Goal: Task Accomplishment & Management: Manage account settings

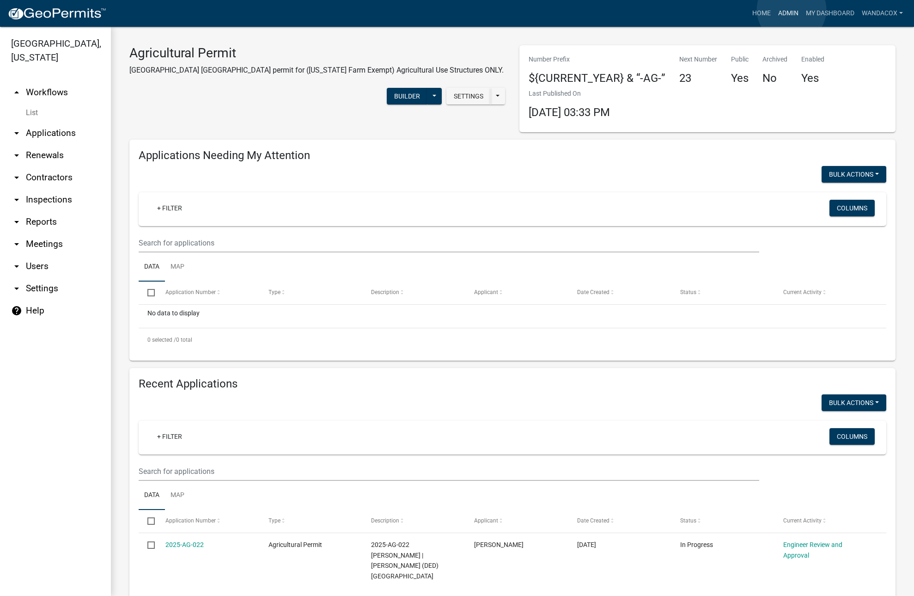
click at [792, 10] on link "Admin" at bounding box center [789, 14] width 28 height 18
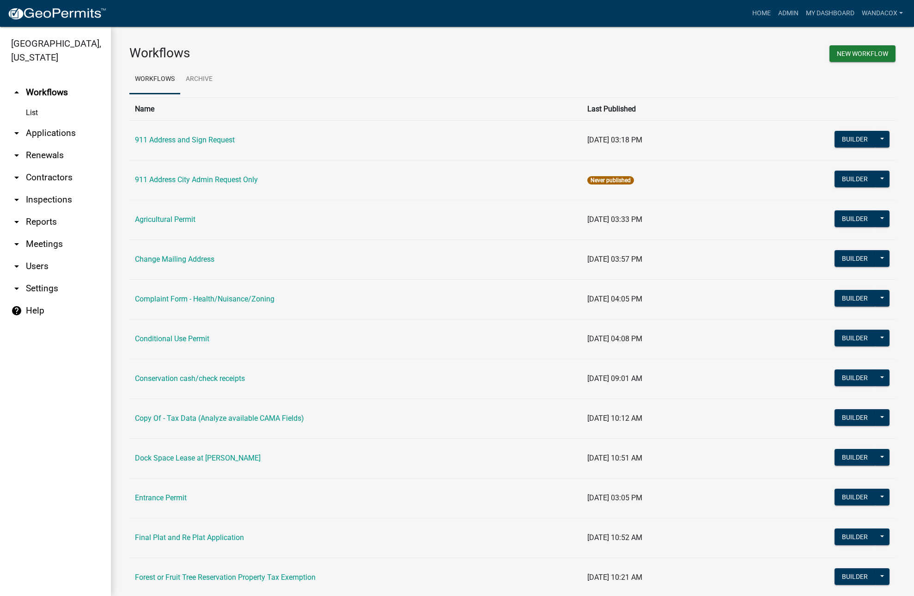
click at [31, 166] on link "arrow_drop_down Contractors" at bounding box center [55, 177] width 111 height 22
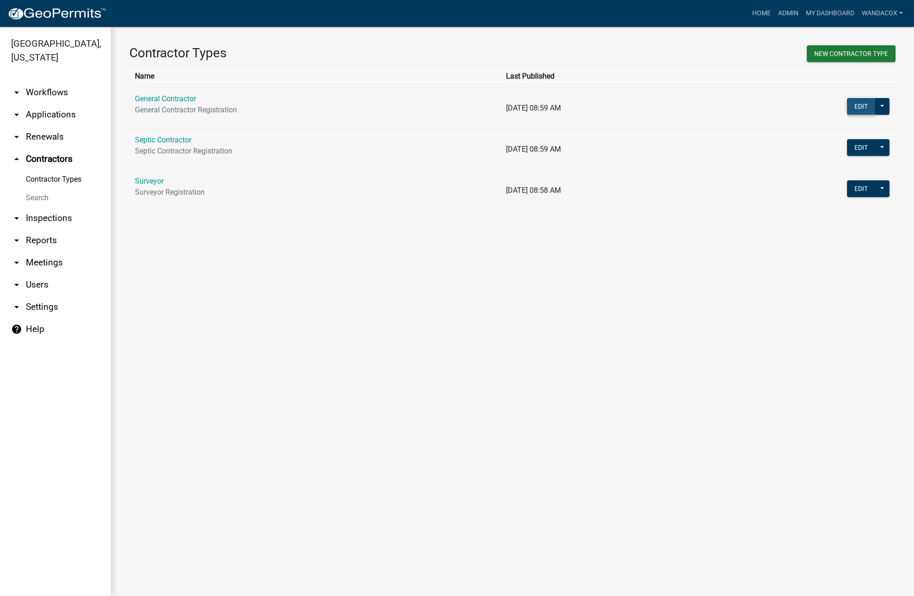
click at [867, 106] on button "Edit" at bounding box center [861, 106] width 28 height 17
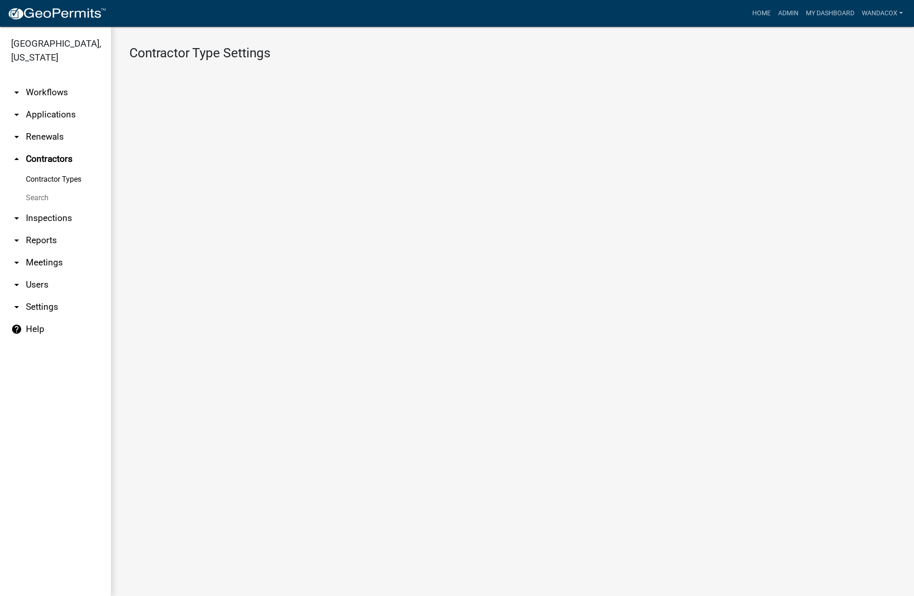
select select "2: 3dcfbe0f-f01c-4e06-bd73-4cc1b9e674cf"
select select "2: dc9db607-4373-45fc-a7aa-37dd034a52e1"
select select
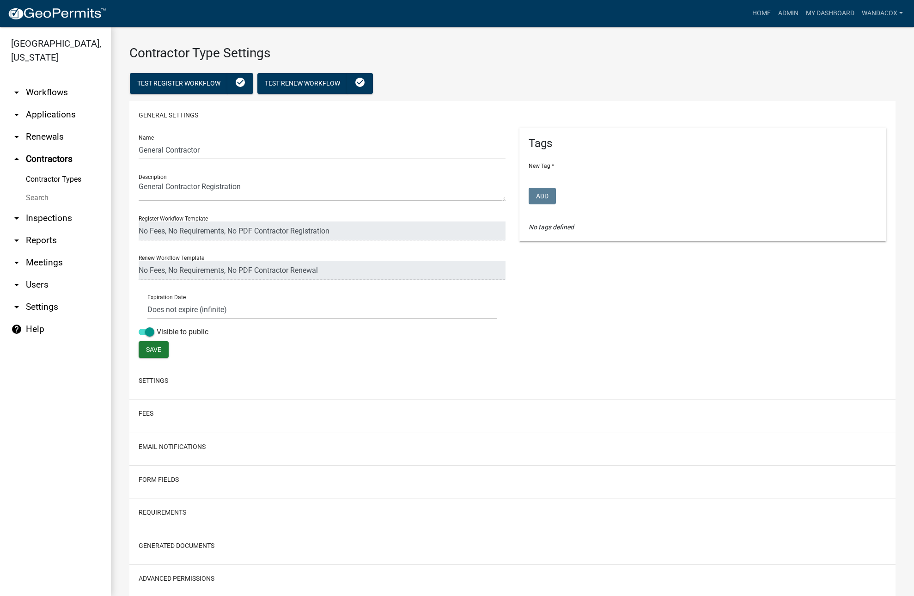
click at [38, 189] on link "Search" at bounding box center [55, 198] width 111 height 18
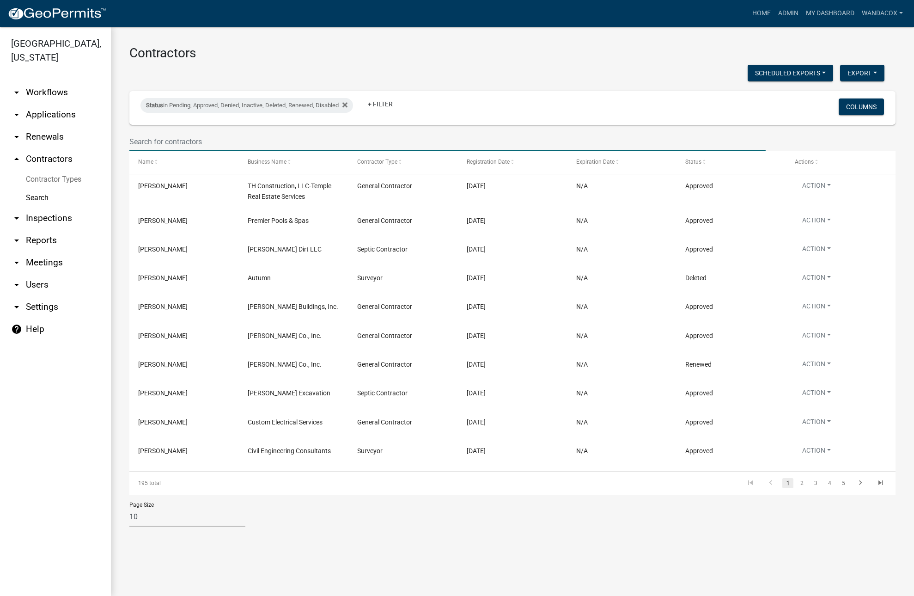
click at [163, 138] on input "text" at bounding box center [447, 141] width 637 height 19
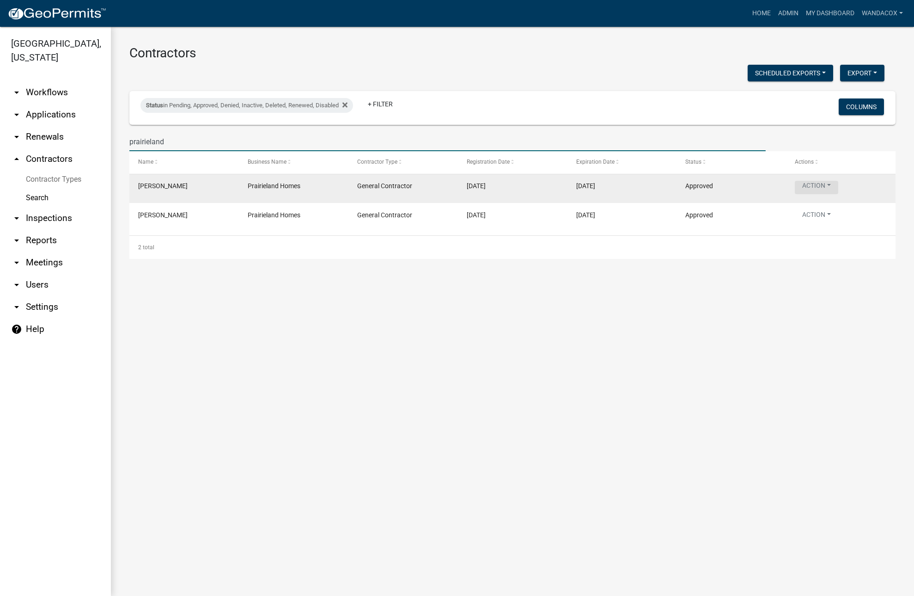
type input "prairieland"
click at [831, 187] on button "Action" at bounding box center [816, 187] width 43 height 13
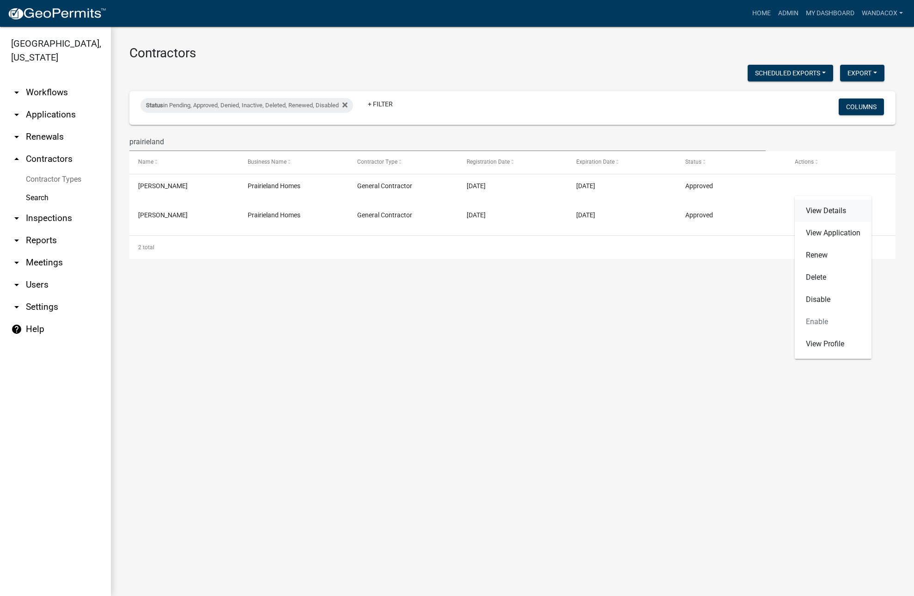
click at [840, 208] on link "View Details" at bounding box center [833, 211] width 77 height 22
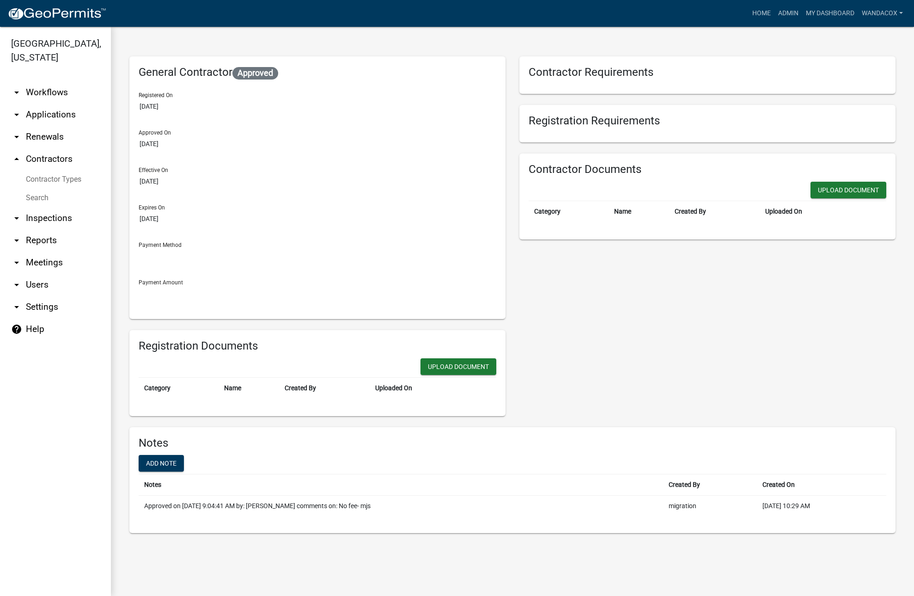
click at [37, 189] on link "Search" at bounding box center [55, 198] width 111 height 18
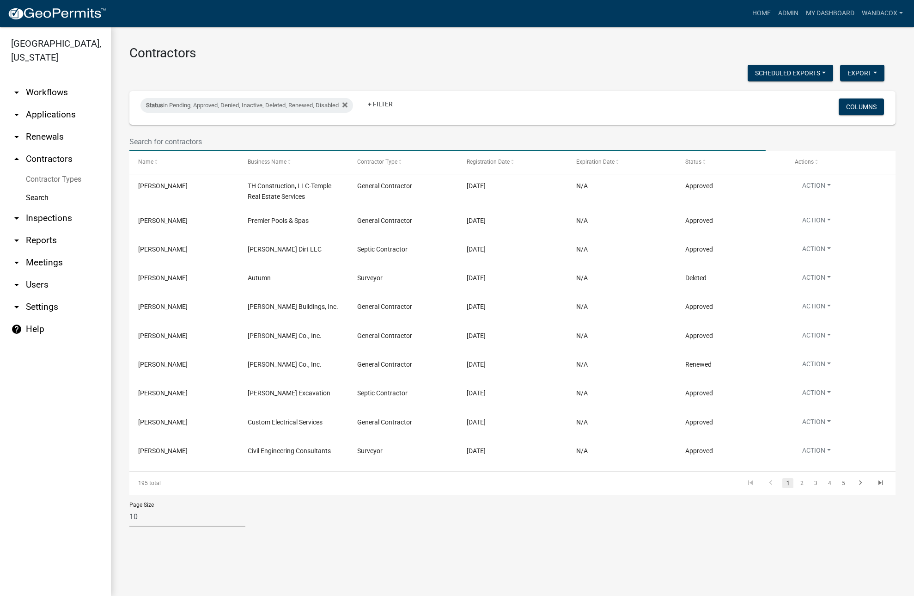
click at [136, 144] on input "text" at bounding box center [447, 141] width 637 height 19
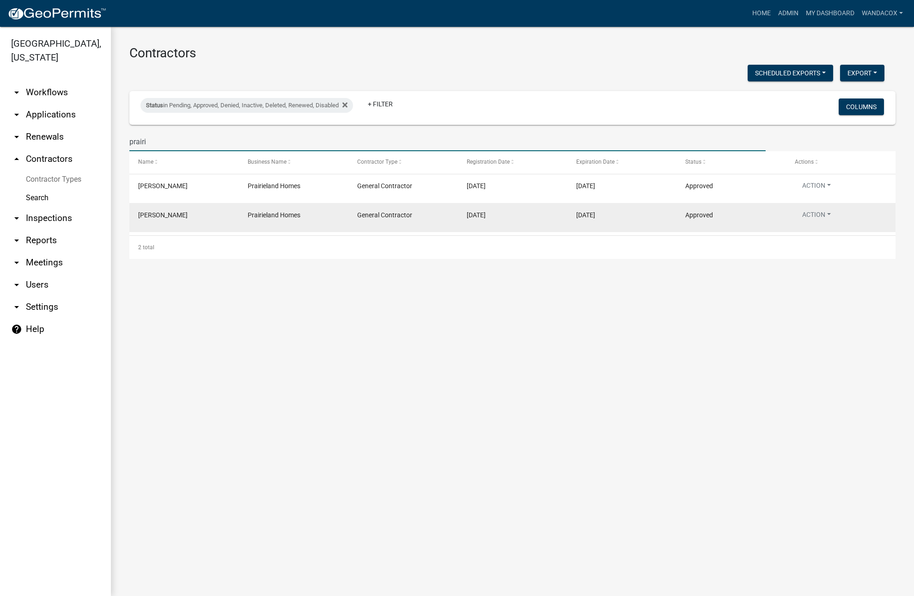
type input "prairi"
click at [153, 211] on span "[PERSON_NAME]" at bounding box center [162, 214] width 49 height 7
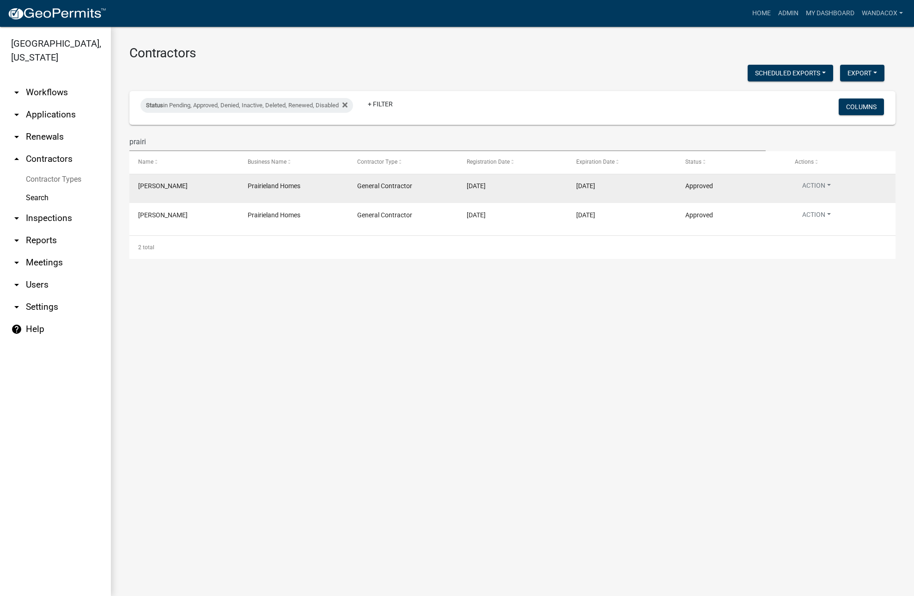
click at [153, 187] on span "[PERSON_NAME]" at bounding box center [162, 185] width 49 height 7
click at [837, 193] on button "Action" at bounding box center [816, 187] width 43 height 13
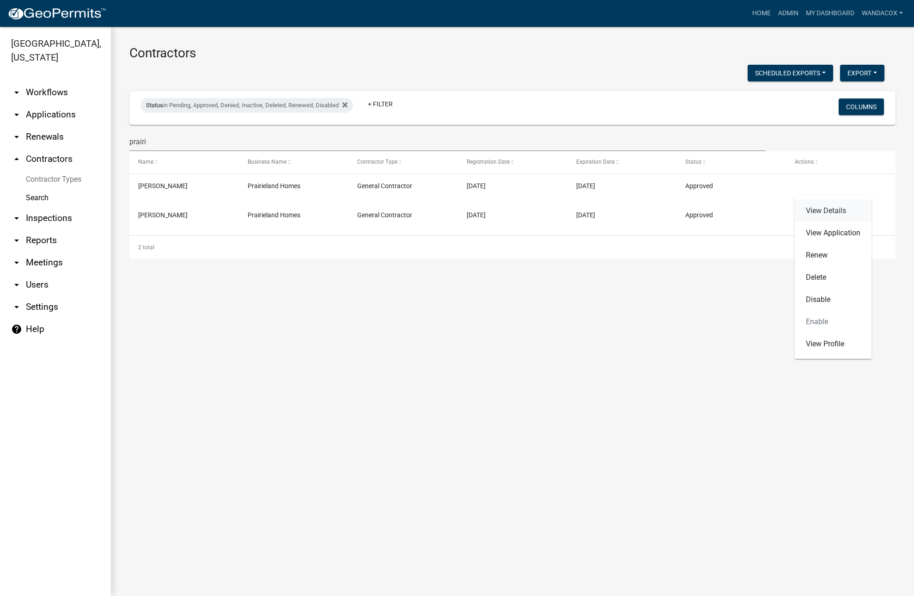
click at [826, 213] on link "View Details" at bounding box center [833, 211] width 77 height 22
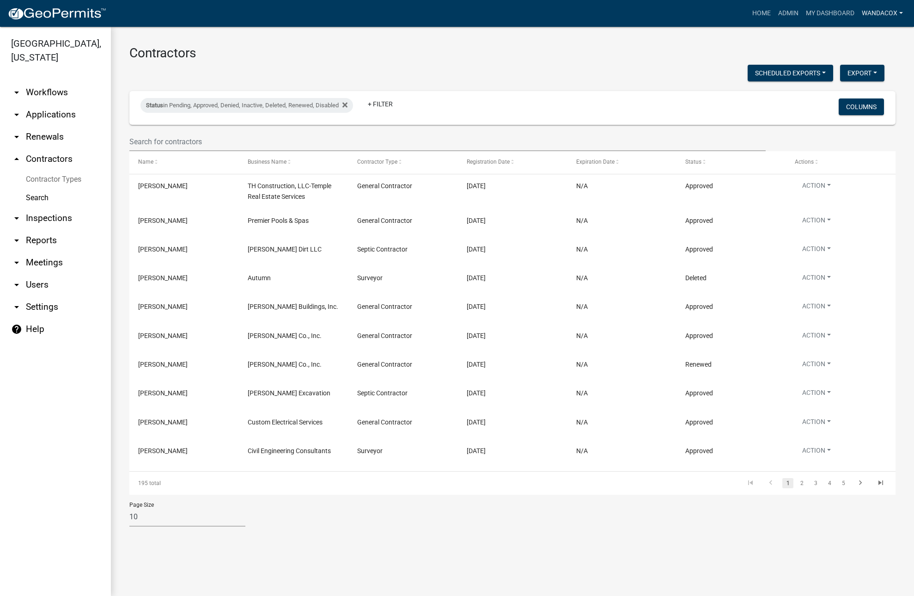
click at [896, 14] on link "WandaCox" at bounding box center [882, 14] width 49 height 18
click at [822, 12] on link "My Dashboard" at bounding box center [831, 14] width 56 height 18
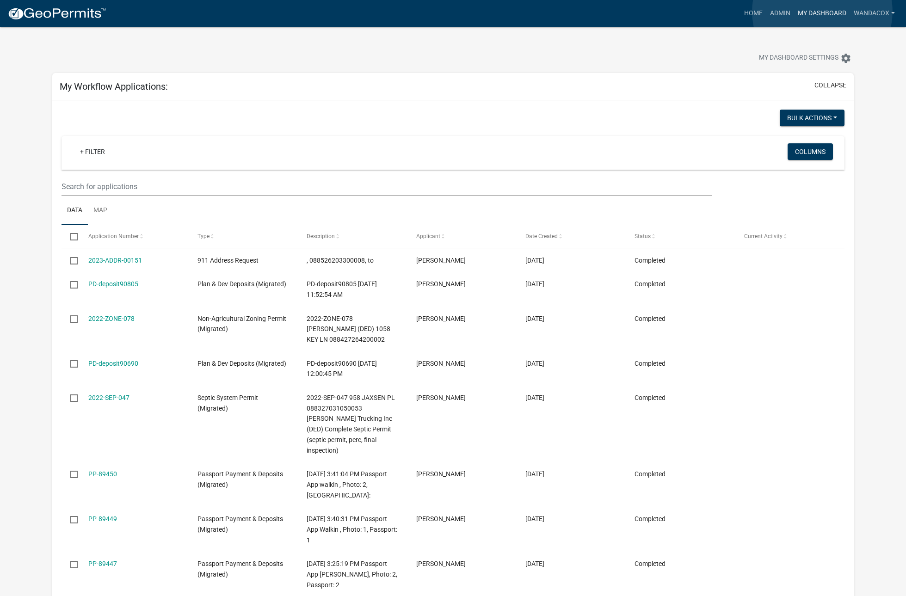
click at [822, 12] on link "My Dashboard" at bounding box center [822, 14] width 56 height 18
click at [776, 12] on link "Admin" at bounding box center [780, 14] width 28 height 18
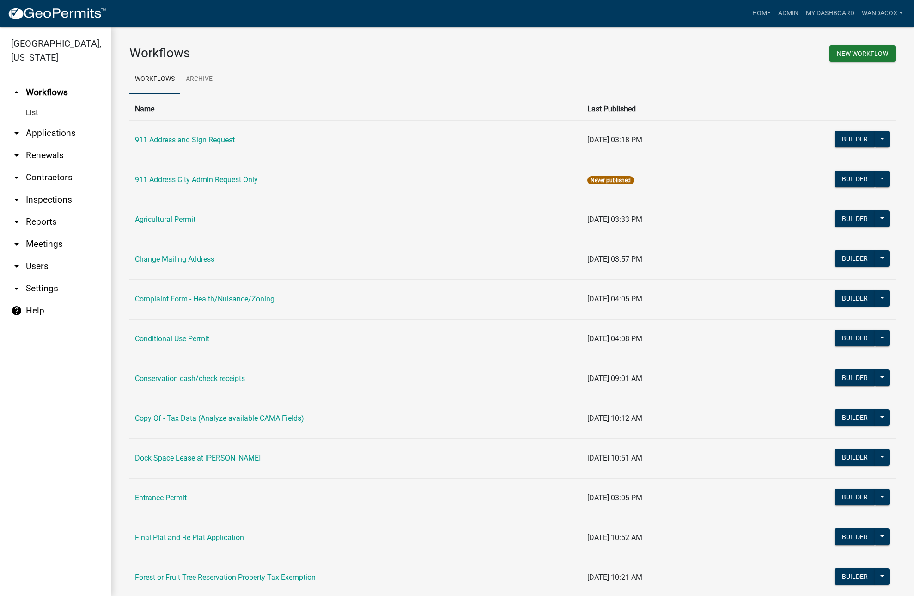
click at [18, 172] on icon "arrow_drop_down" at bounding box center [16, 177] width 11 height 11
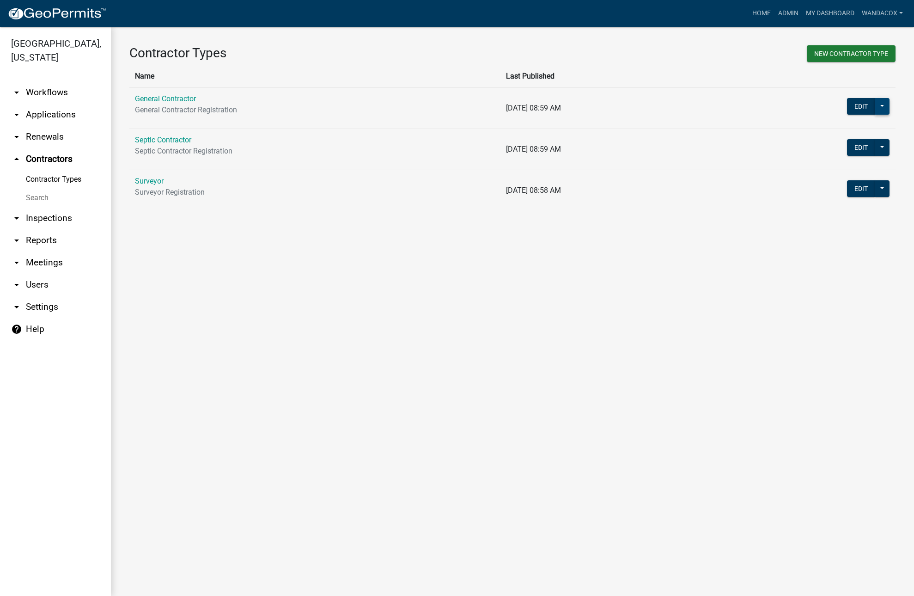
click at [882, 109] on button at bounding box center [882, 106] width 15 height 17
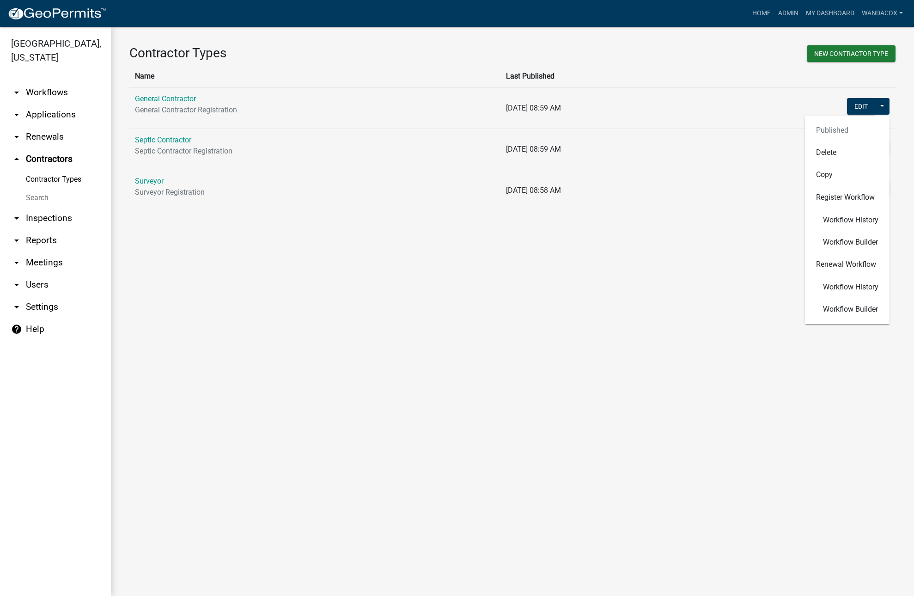
click at [837, 128] on div "Published Delete Copy Register Workflow Workflow History Workflow Builder Renew…" at bounding box center [847, 220] width 85 height 208
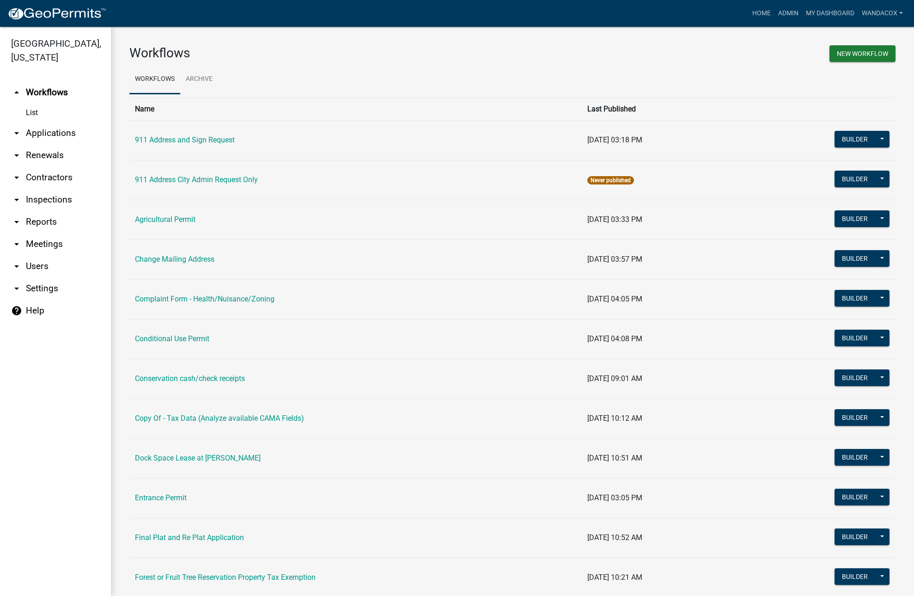
click at [41, 166] on link "arrow_drop_down Contractors" at bounding box center [55, 177] width 111 height 22
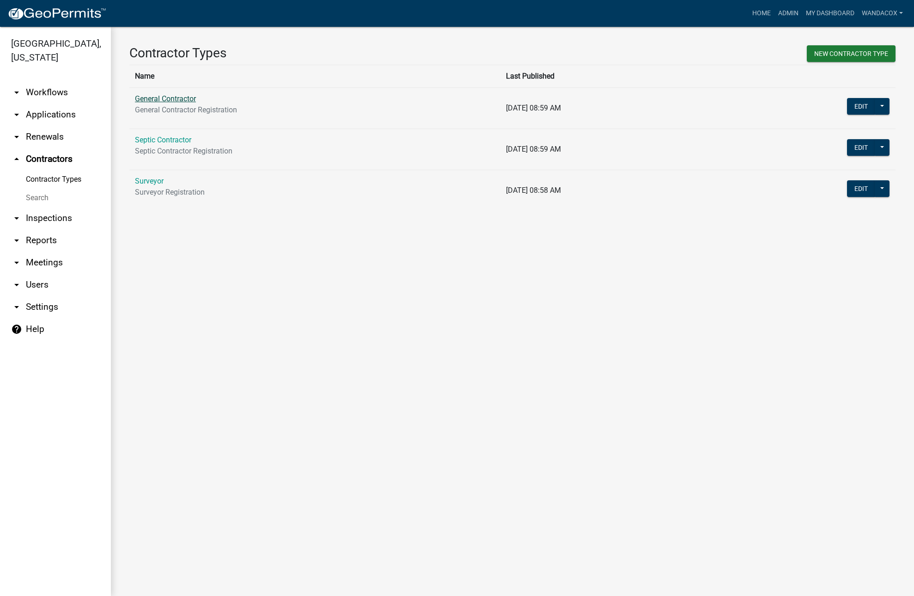
click at [184, 98] on link "General Contractor" at bounding box center [165, 98] width 61 height 9
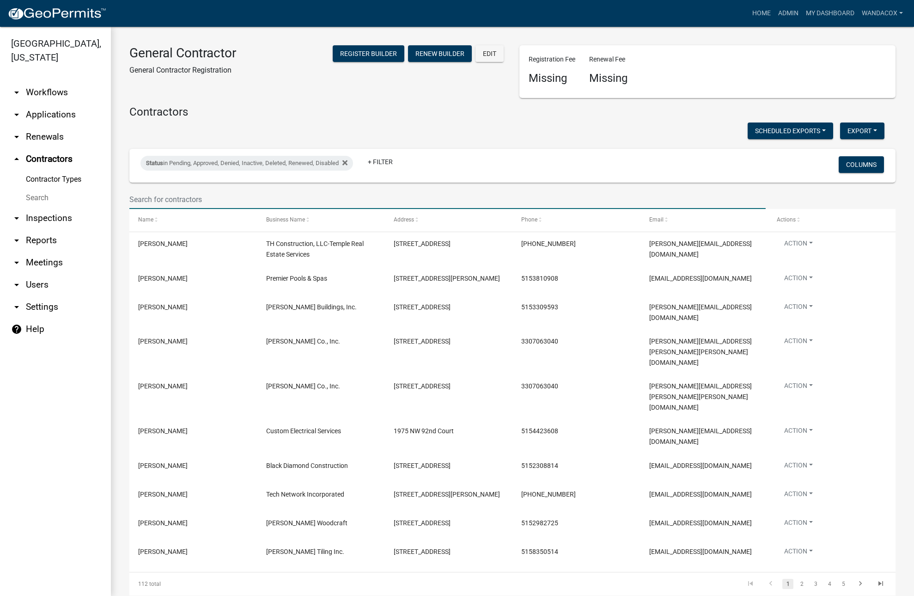
click at [159, 200] on input "text" at bounding box center [447, 199] width 637 height 19
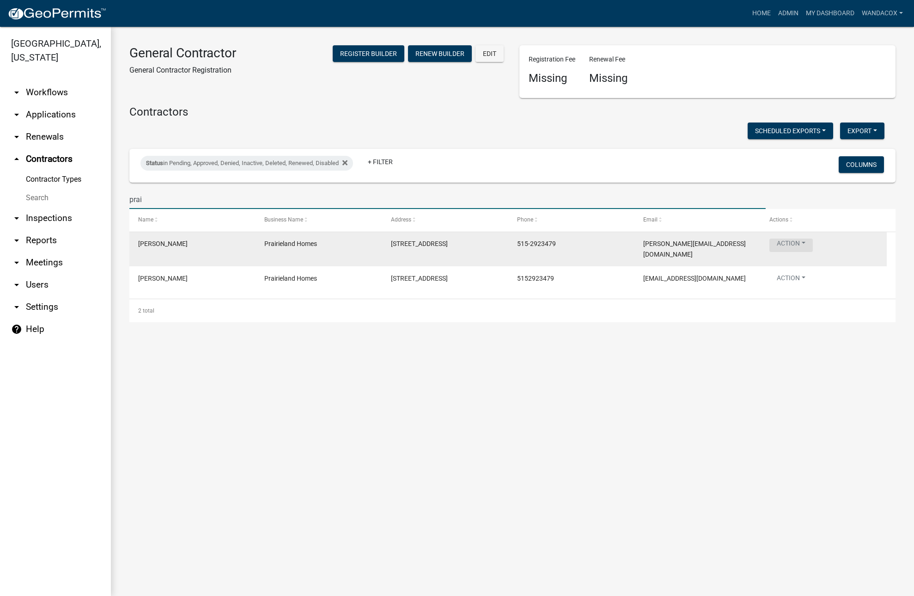
type input "prai"
click at [796, 248] on button "Action" at bounding box center [791, 245] width 43 height 13
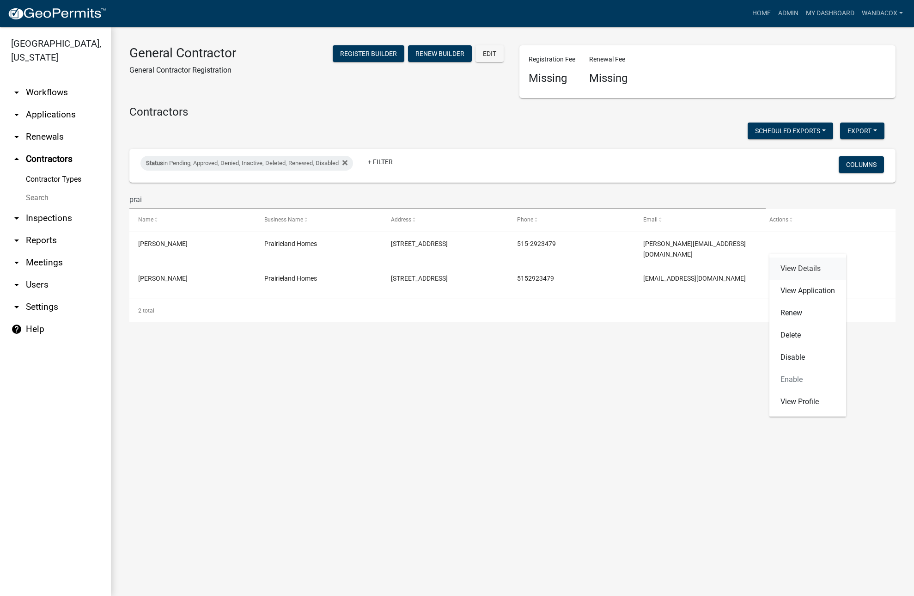
click at [797, 266] on link "View Details" at bounding box center [808, 268] width 77 height 22
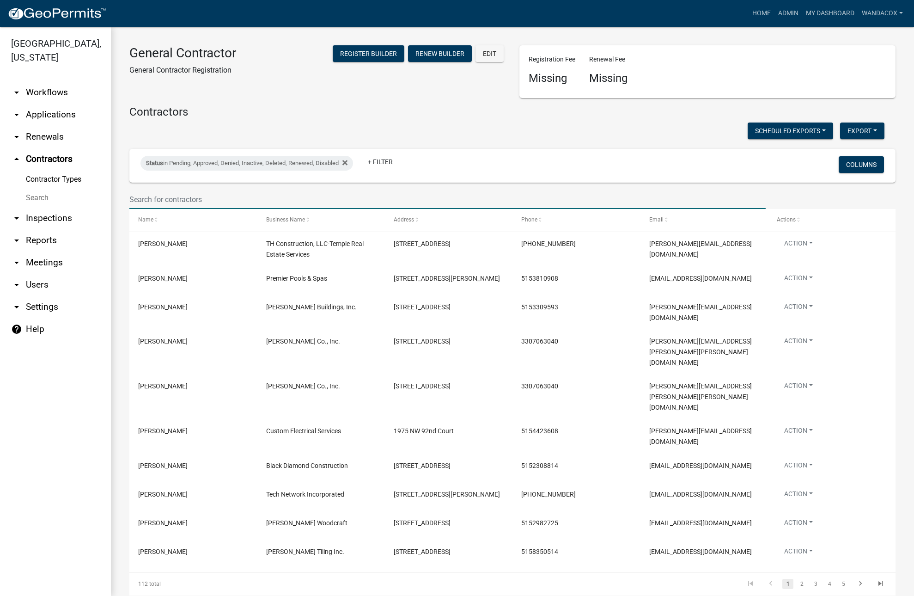
click at [144, 207] on input "text" at bounding box center [447, 199] width 637 height 19
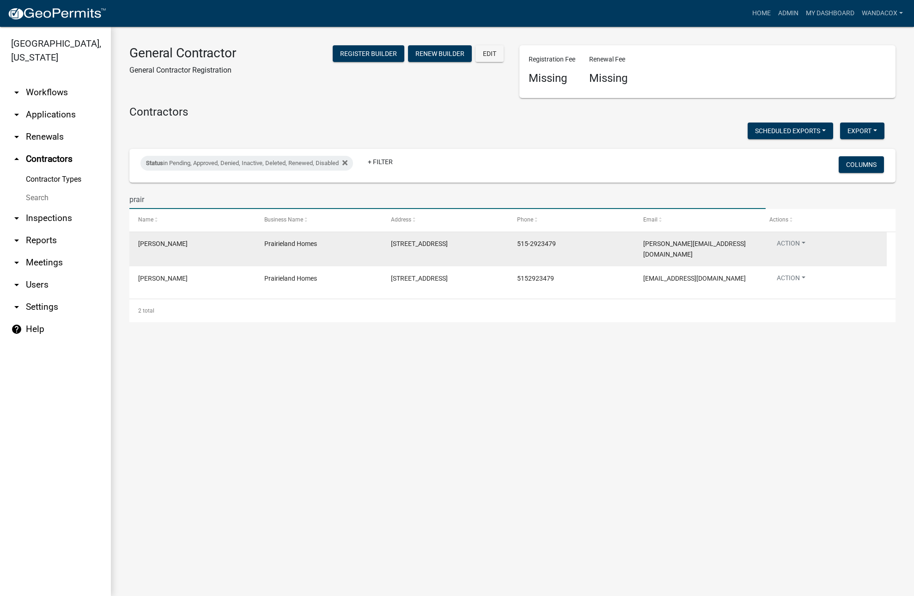
type input "prair"
click at [794, 238] on datatable-body-cell "Action View Details View Application Renew Delete Disable Enable View Profile" at bounding box center [824, 249] width 126 height 34
click at [795, 241] on button "Action" at bounding box center [791, 245] width 43 height 13
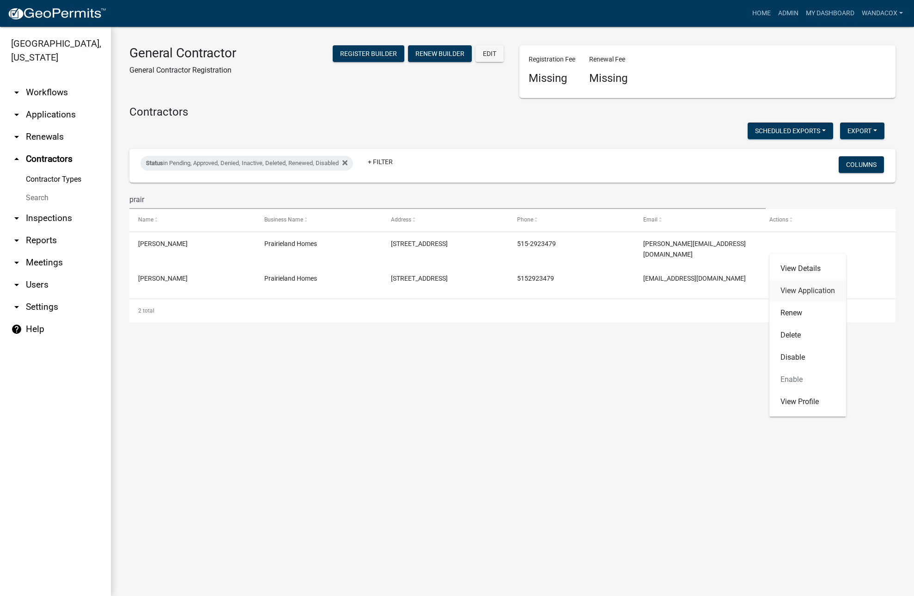
click at [789, 288] on link "View Application" at bounding box center [808, 291] width 77 height 22
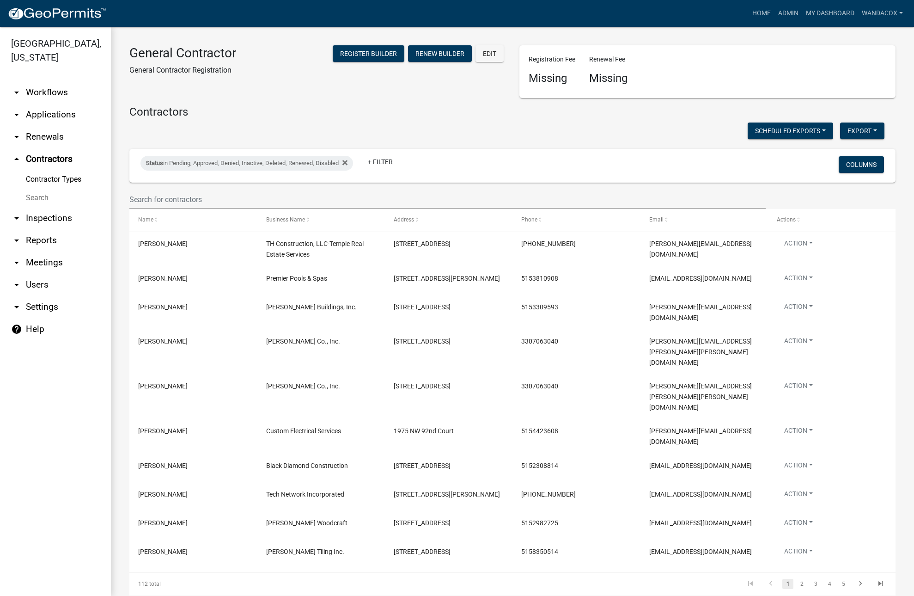
click at [19, 279] on icon "arrow_drop_down" at bounding box center [16, 284] width 11 height 11
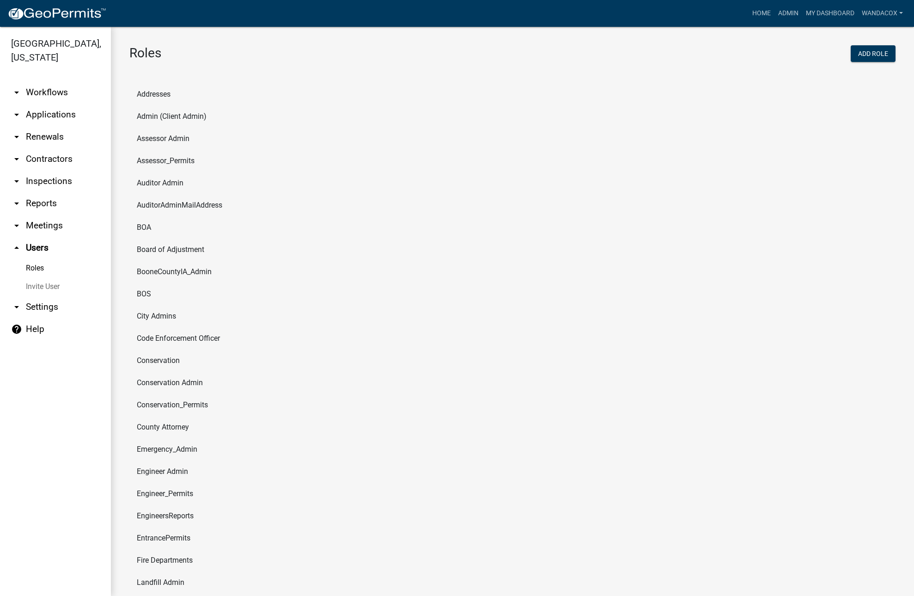
click at [38, 148] on link "arrow_drop_down Contractors" at bounding box center [55, 159] width 111 height 22
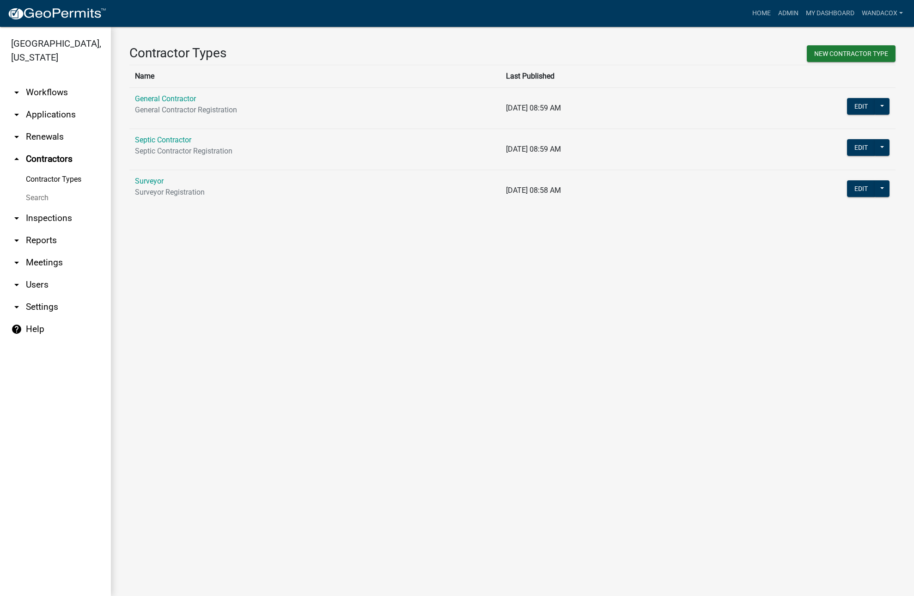
click at [30, 189] on link "Search" at bounding box center [55, 198] width 111 height 18
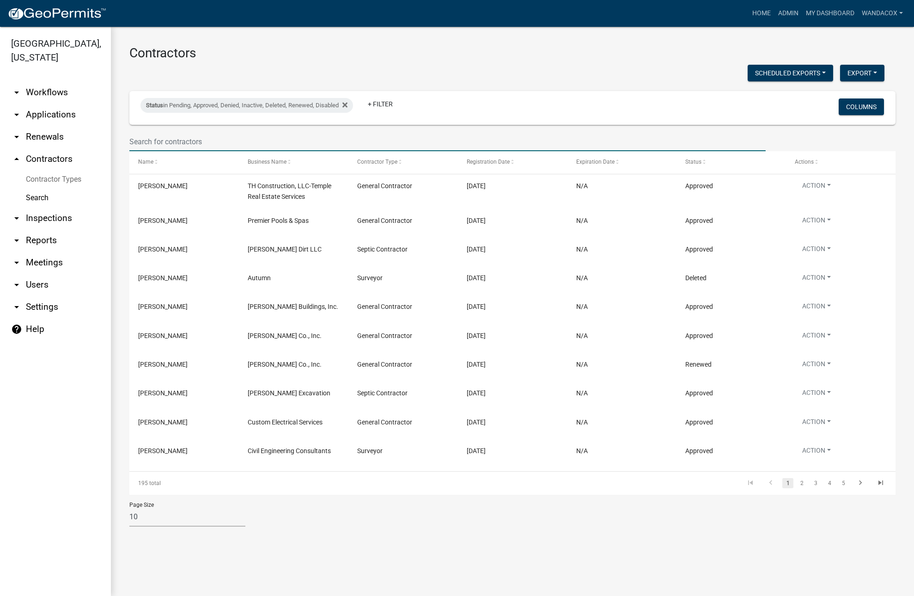
click at [147, 139] on input "text" at bounding box center [447, 141] width 637 height 19
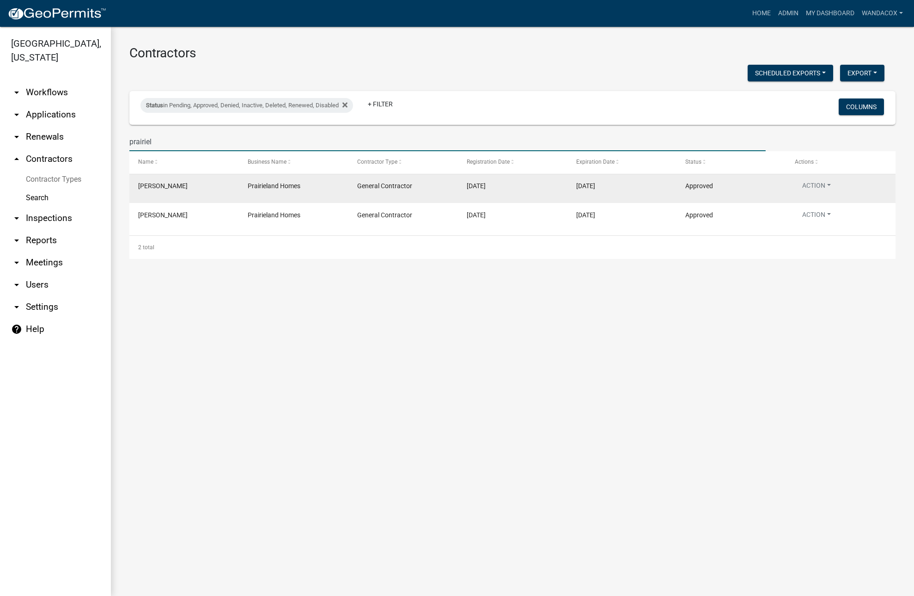
type input "prairiel"
click at [182, 185] on div "[PERSON_NAME]" at bounding box center [184, 186] width 92 height 11
click at [141, 188] on span "[PERSON_NAME]" at bounding box center [162, 185] width 49 height 7
click at [138, 183] on span "[PERSON_NAME]" at bounding box center [162, 185] width 49 height 7
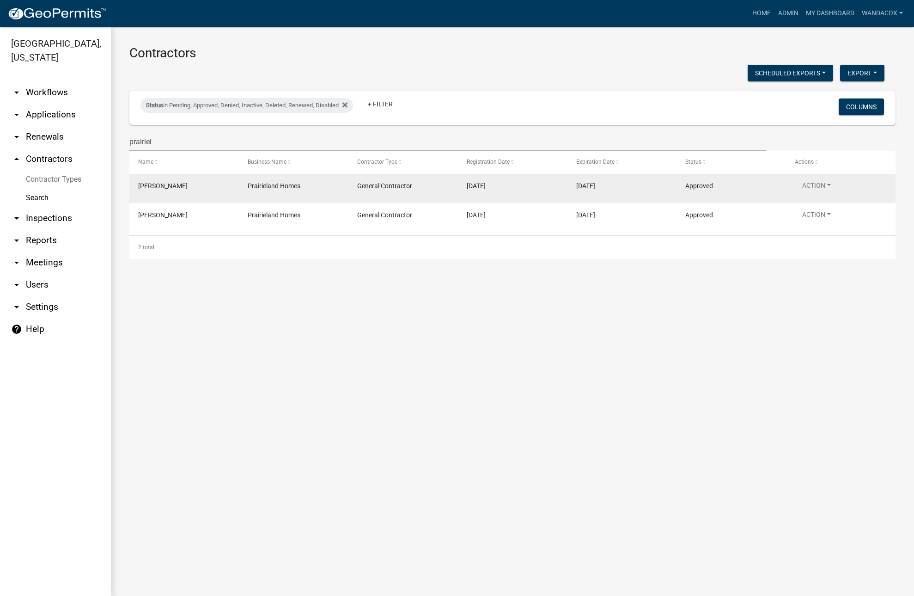
click at [265, 188] on span "Prairieland Homes" at bounding box center [274, 185] width 53 height 7
click at [267, 189] on span "Prairieland Homes" at bounding box center [274, 185] width 53 height 7
click at [656, 189] on div "[DATE]" at bounding box center [622, 186] width 92 height 11
click at [814, 182] on button "Action" at bounding box center [816, 187] width 43 height 13
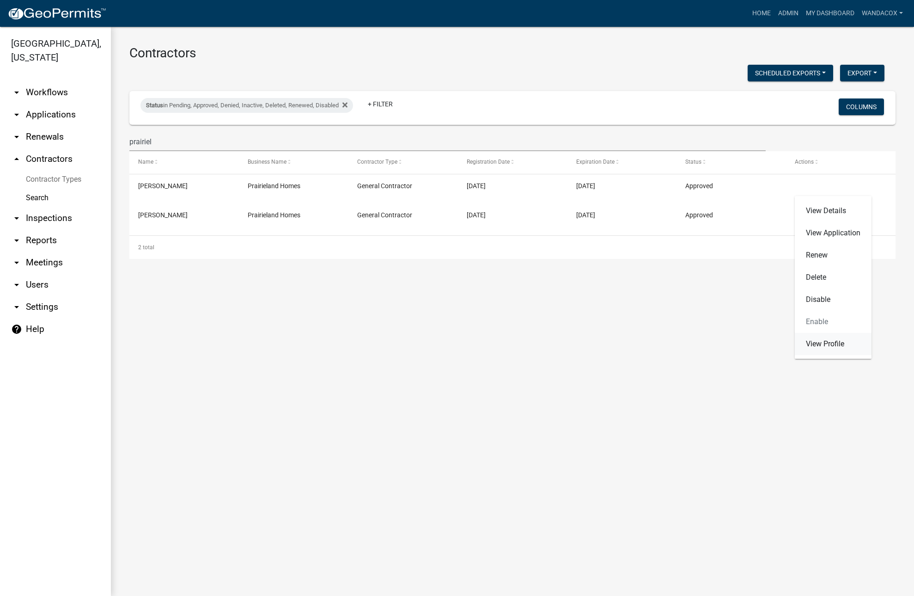
click at [829, 343] on link "View Profile" at bounding box center [833, 344] width 77 height 22
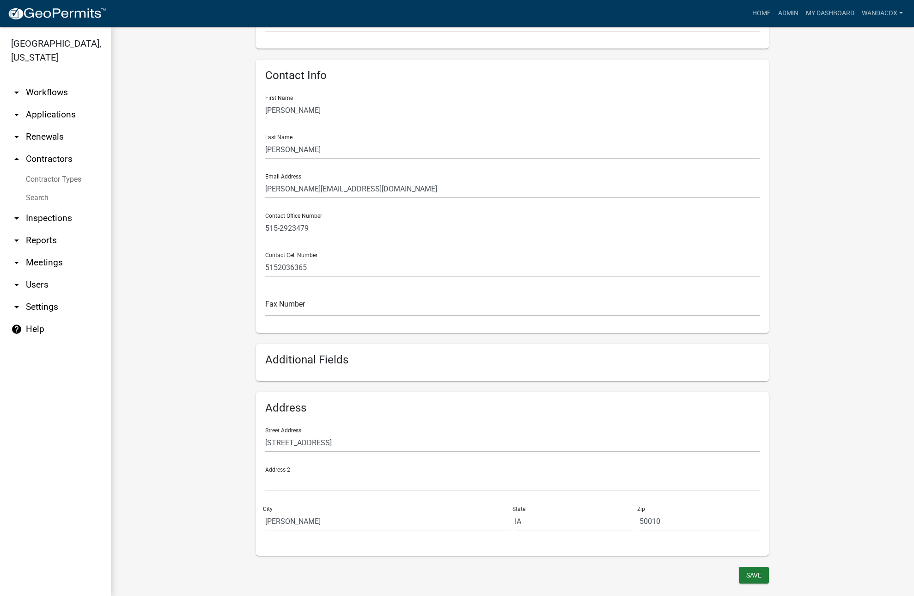
scroll to position [171, 0]
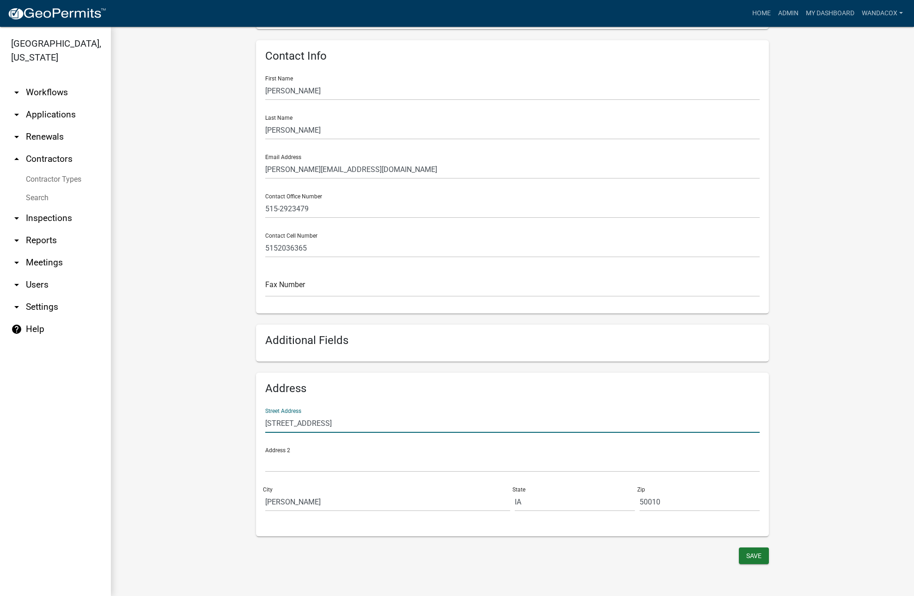
click at [406, 426] on input "[STREET_ADDRESS]" at bounding box center [512, 423] width 495 height 19
type input "2"
type input "[STREET_ADDRESS]"
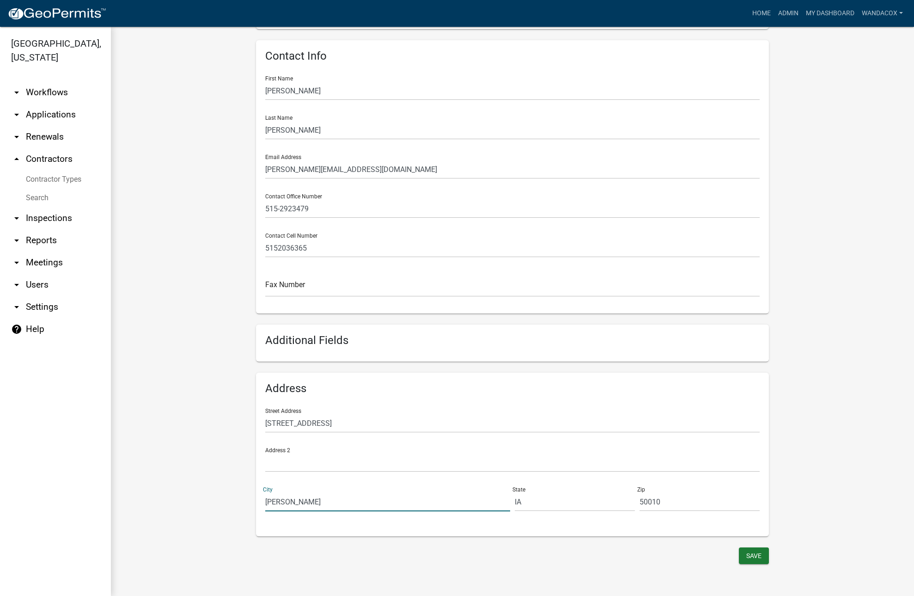
drag, startPoint x: 284, startPoint y: 503, endPoint x: 106, endPoint y: 542, distance: 181.7
click at [106, 541] on div "[GEOGRAPHIC_DATA], [US_STATE] arrow_drop_down Workflows List arrow_drop_down Ap…" at bounding box center [457, 311] width 914 height 569
type input "[PERSON_NAME]"
click at [752, 554] on button "Save" at bounding box center [754, 555] width 30 height 17
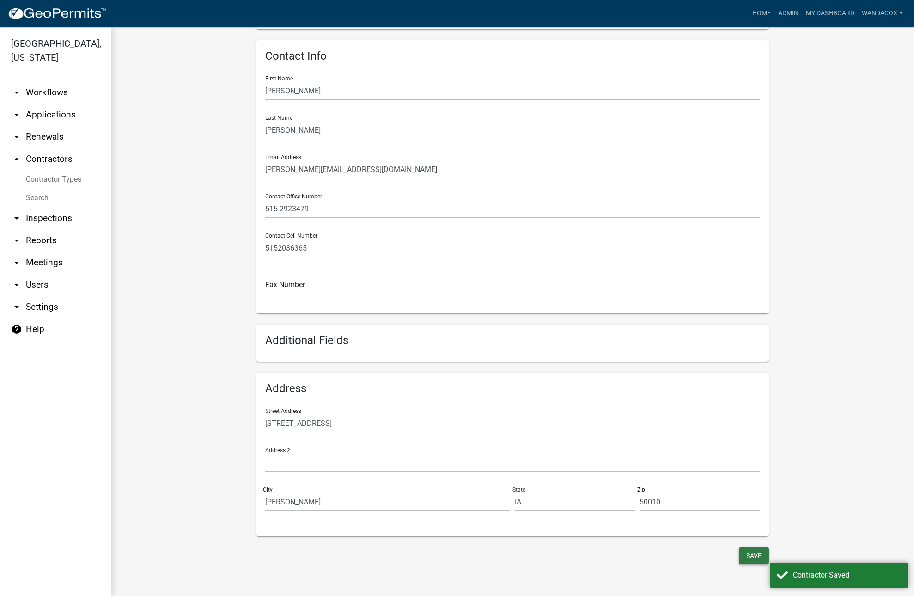
click at [752, 554] on button "Save" at bounding box center [754, 555] width 30 height 17
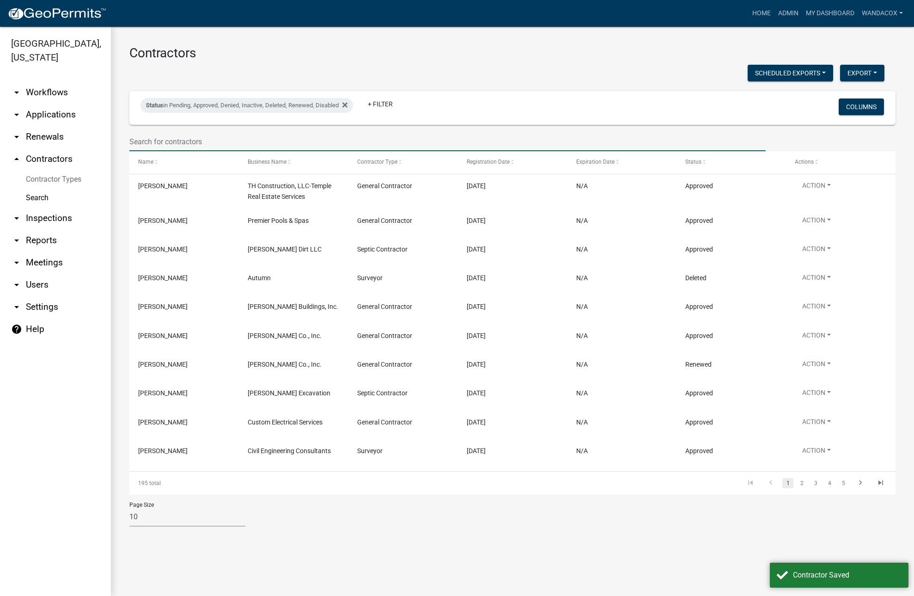
click at [151, 150] on input "text" at bounding box center [447, 141] width 637 height 19
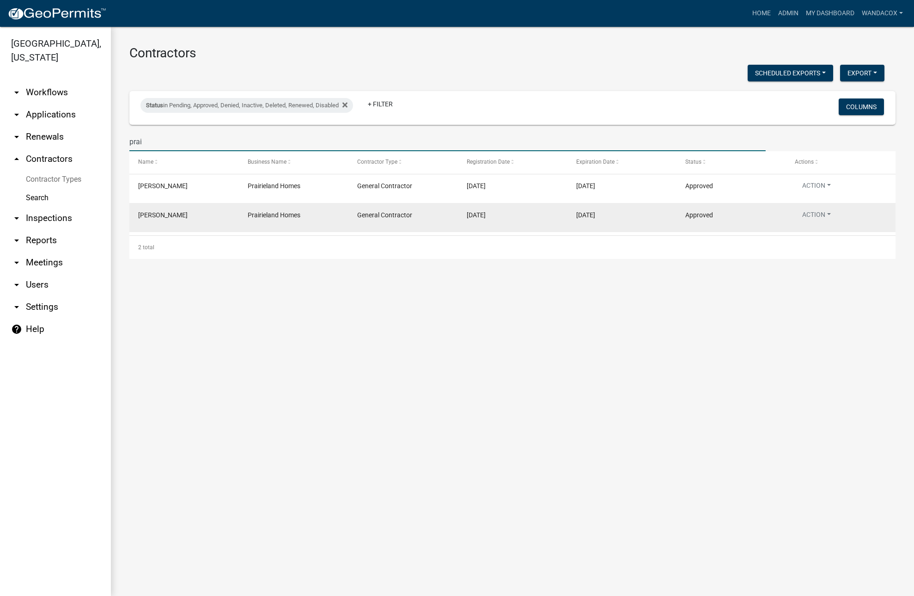
type input "prai"
click at [162, 216] on span "[PERSON_NAME]" at bounding box center [162, 214] width 49 height 7
click at [809, 212] on button "Action" at bounding box center [816, 216] width 43 height 13
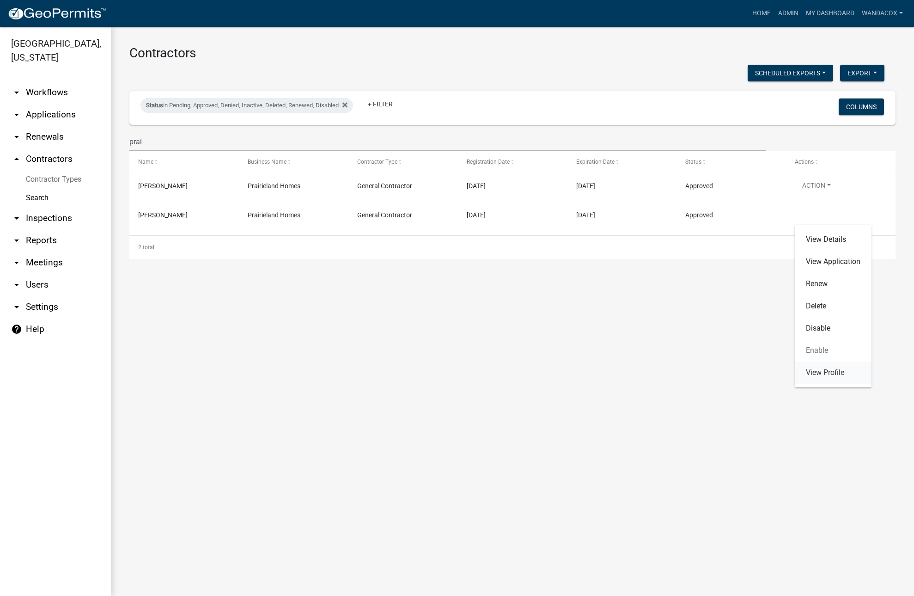
click at [829, 370] on link "View Profile" at bounding box center [833, 372] width 77 height 22
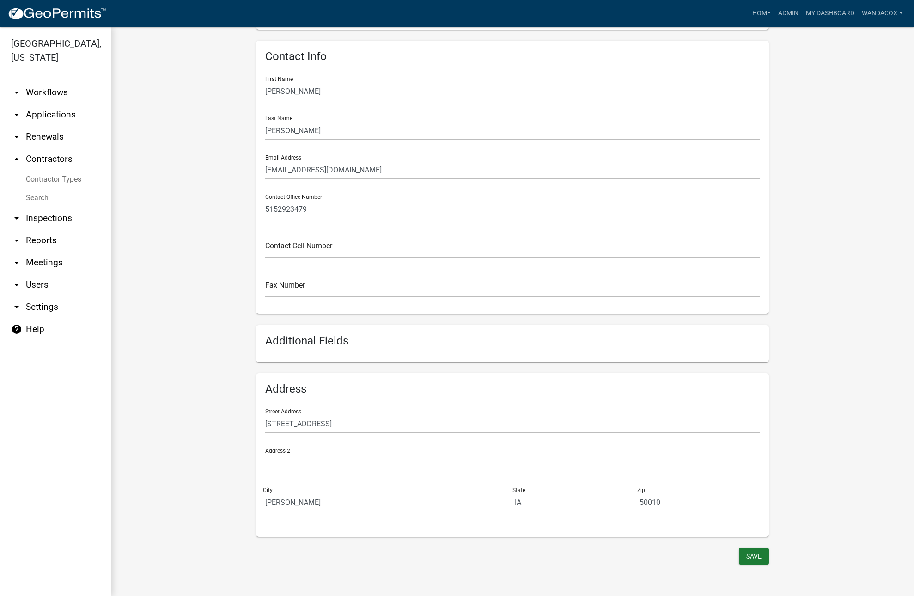
scroll to position [171, 0]
drag, startPoint x: 389, startPoint y: 427, endPoint x: 146, endPoint y: 466, distance: 246.2
click at [146, 466] on form "Profile Registrations Documents Prairieland Homes Save Profile Business Name Pr…" at bounding box center [512, 225] width 766 height 681
type input "[STREET_ADDRESS]"
click at [748, 551] on button "Save" at bounding box center [754, 555] width 30 height 17
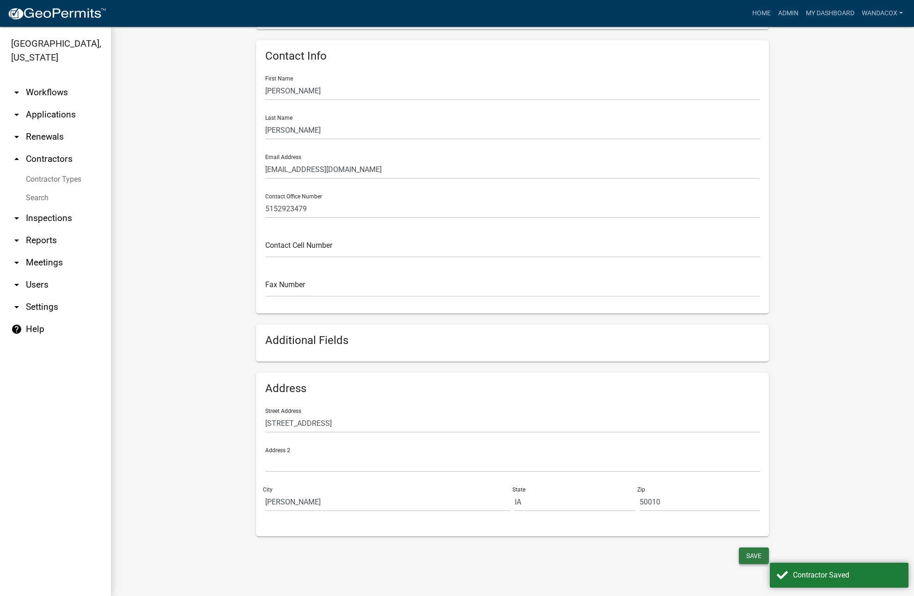
click at [748, 551] on button "Save" at bounding box center [754, 555] width 30 height 17
